Goal: Navigation & Orientation: Find specific page/section

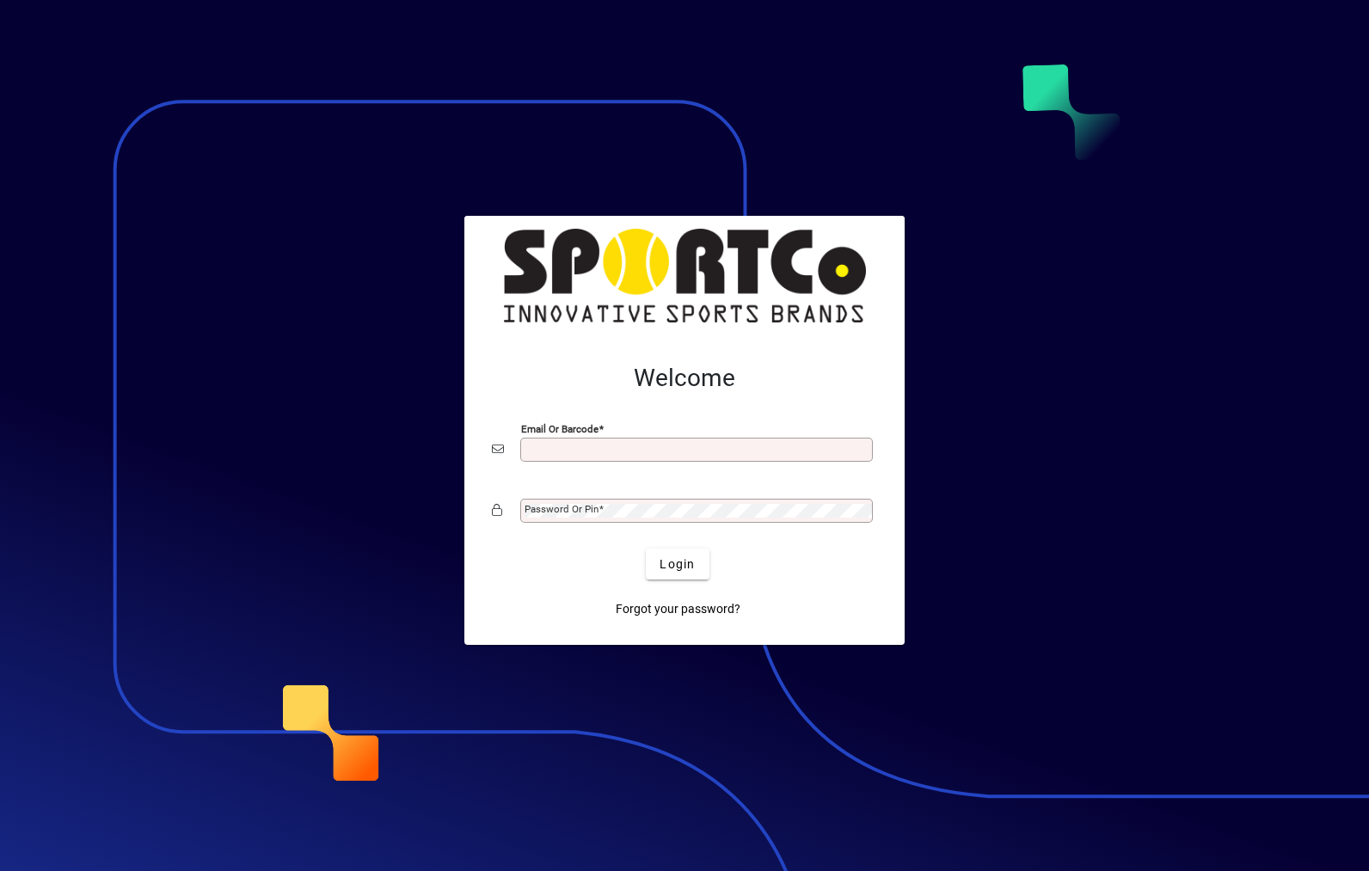
type input "**********"
click at [678, 563] on button "Login" at bounding box center [677, 564] width 63 height 31
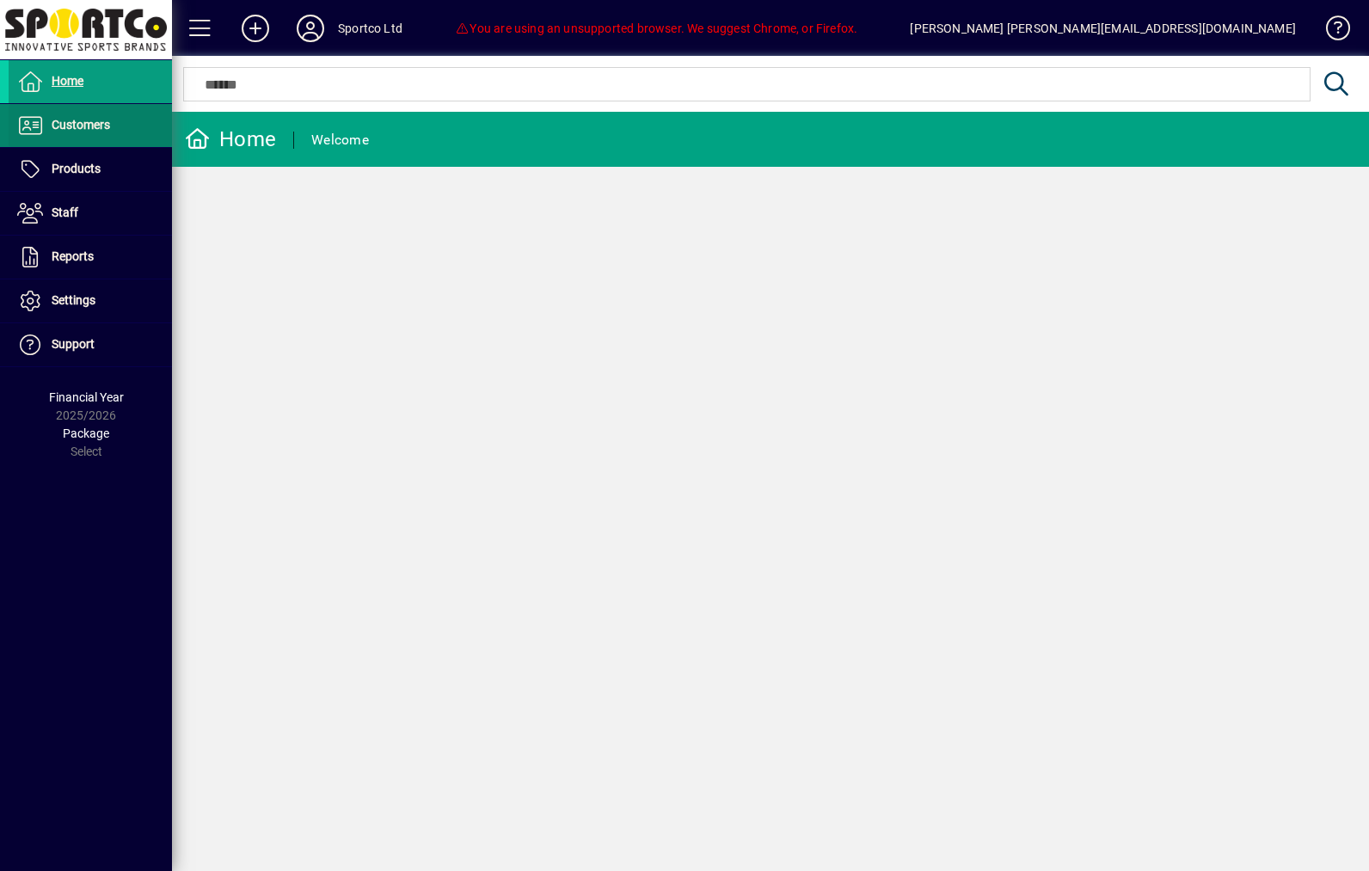
click at [109, 133] on span "Customers" at bounding box center [60, 125] width 102 height 21
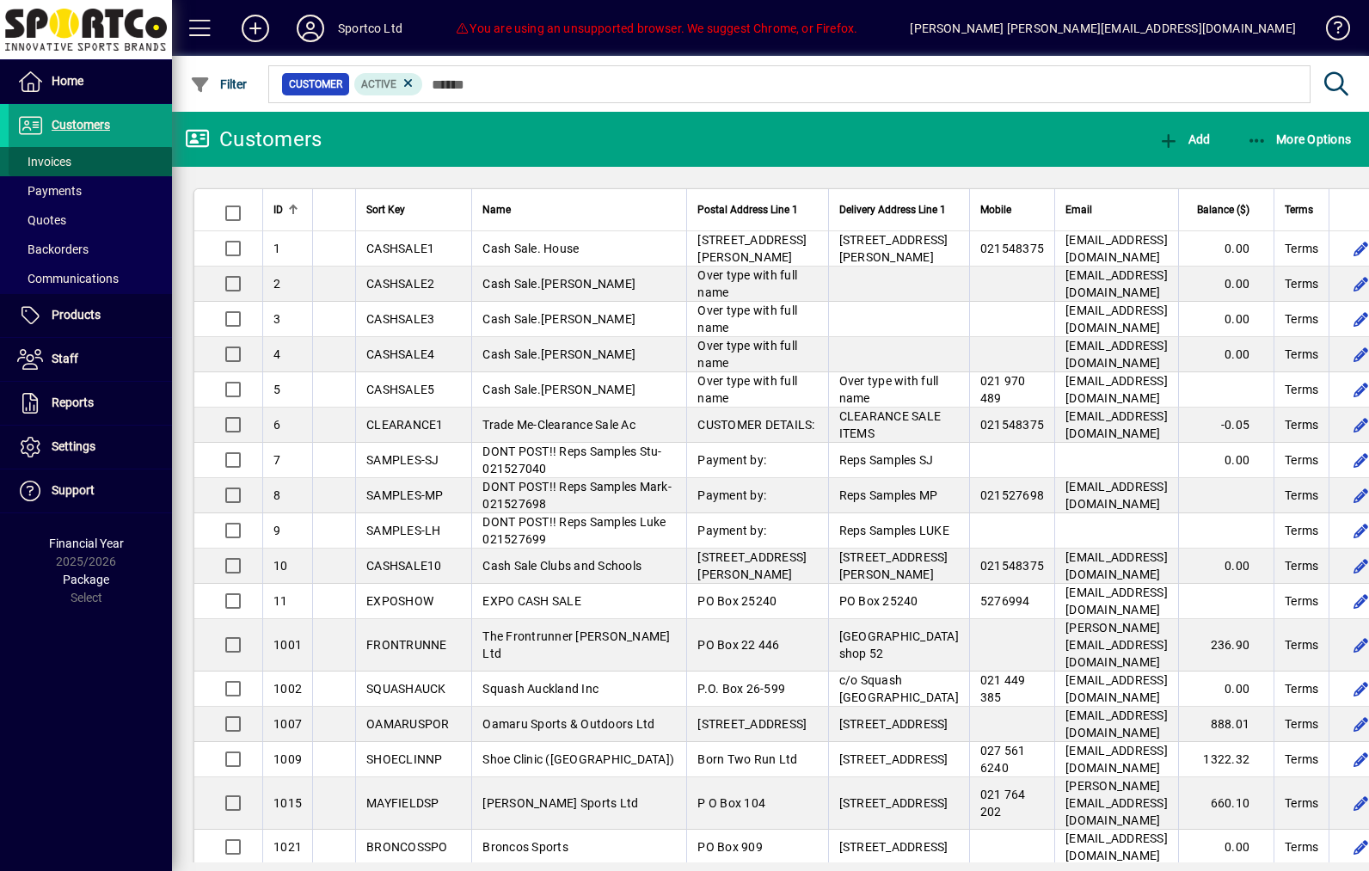
click at [92, 159] on span at bounding box center [90, 161] width 163 height 41
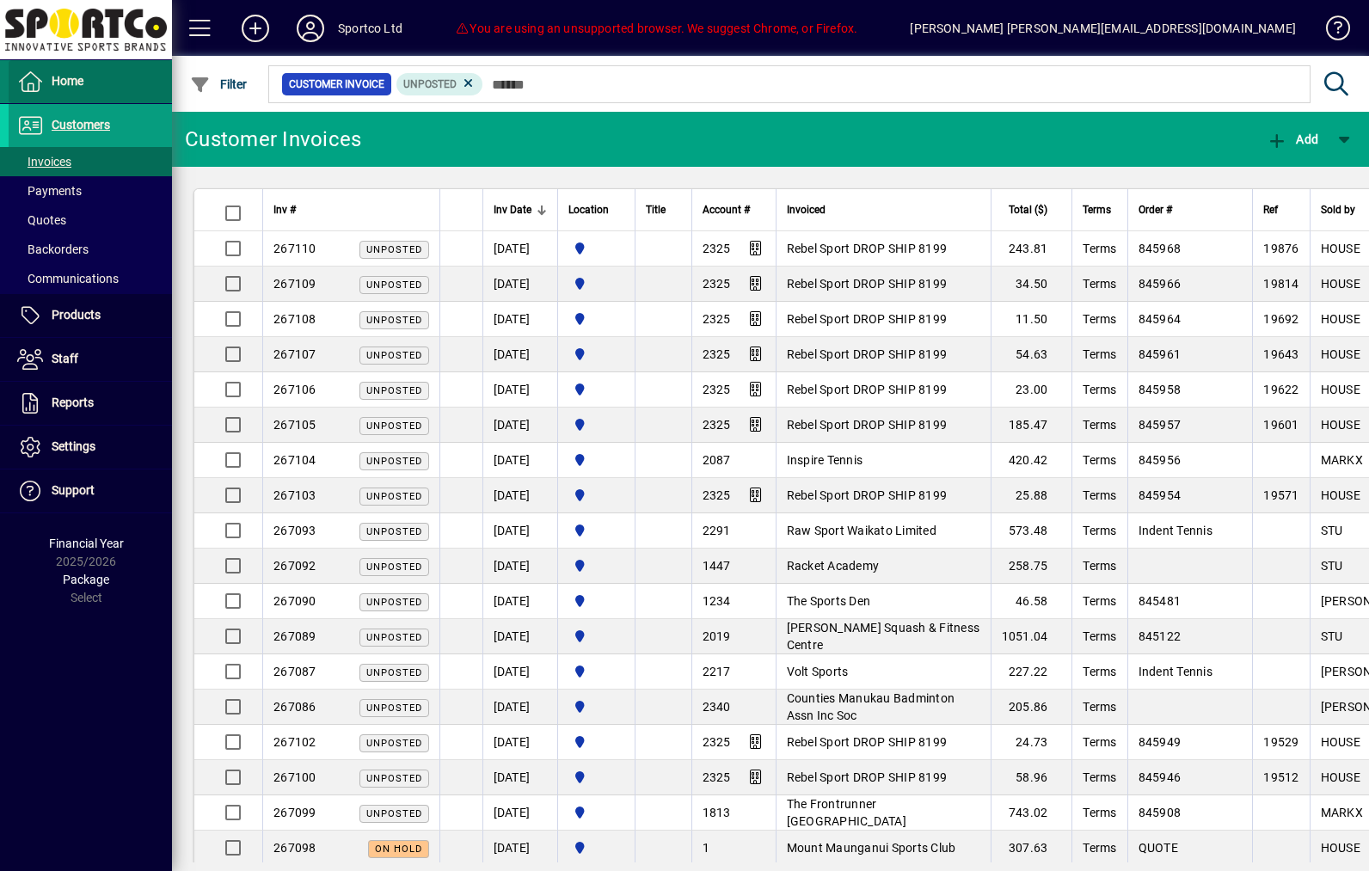
click at [104, 83] on span at bounding box center [90, 81] width 163 height 41
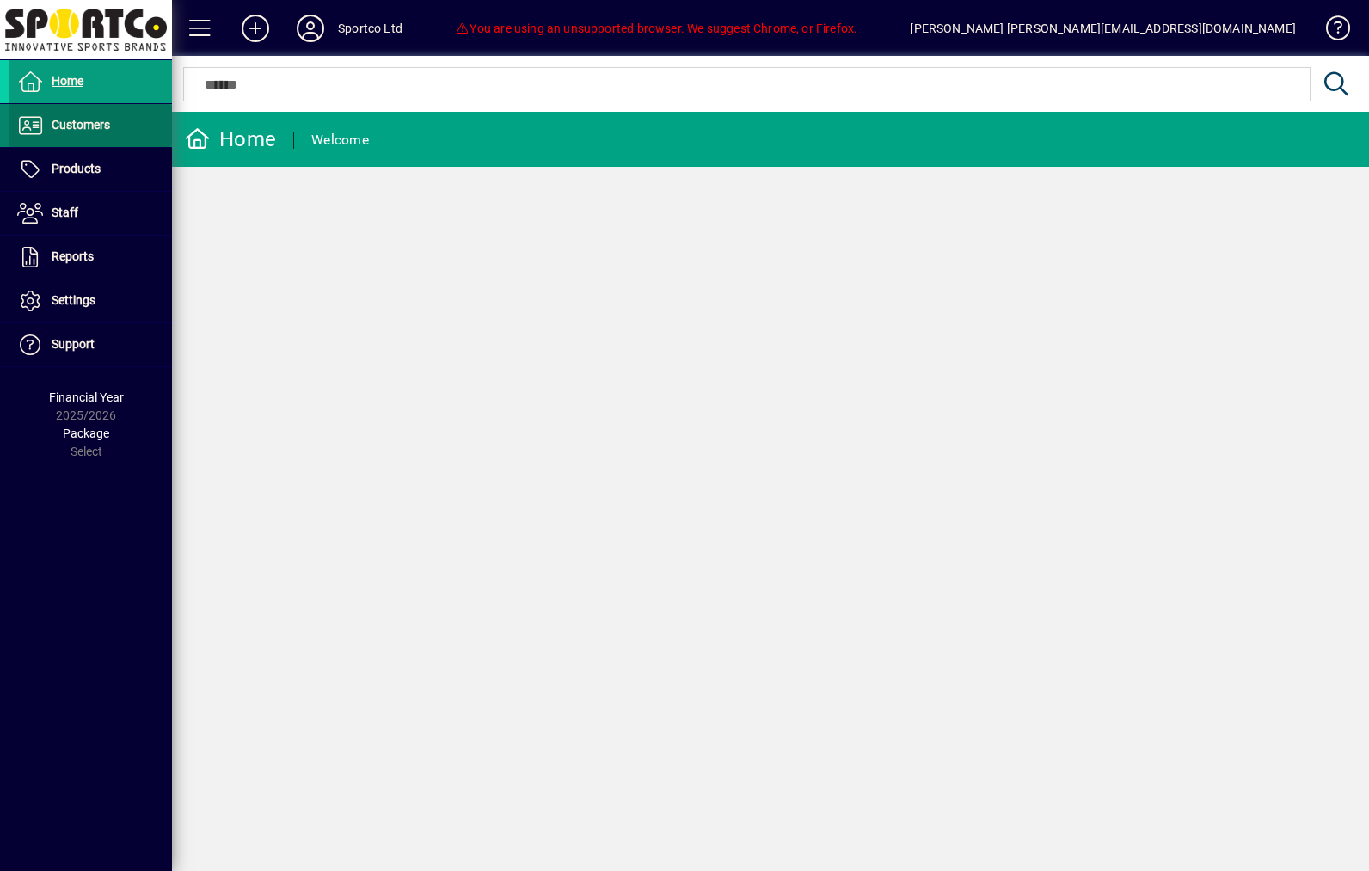
click at [115, 140] on span at bounding box center [90, 125] width 163 height 41
